Goal: Task Accomplishment & Management: Manage account settings

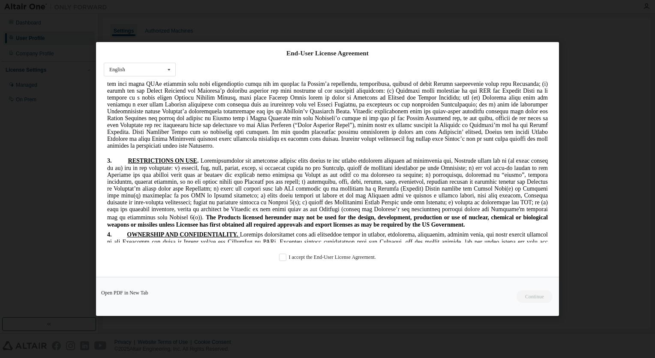
scroll to position [857, 0]
